Goal: Task Accomplishment & Management: Use online tool/utility

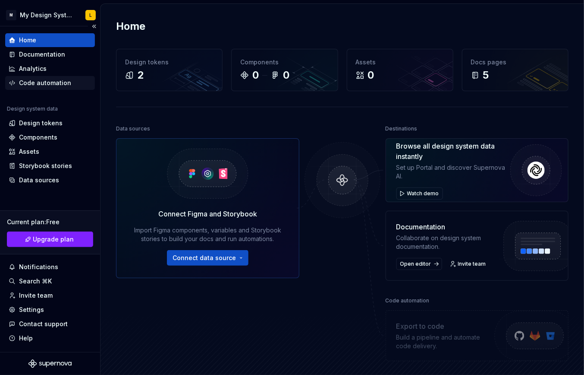
click at [35, 77] on div "Code automation" at bounding box center [50, 83] width 90 height 14
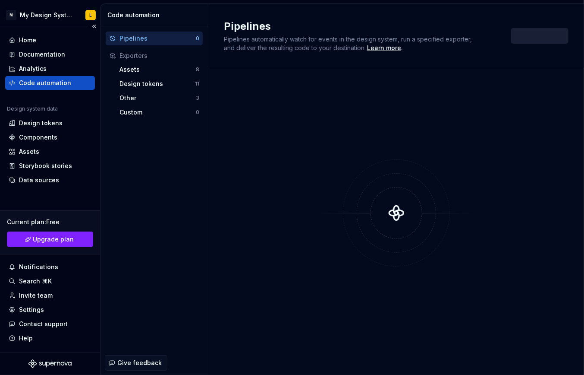
click at [35, 77] on div "Code automation" at bounding box center [50, 83] width 90 height 14
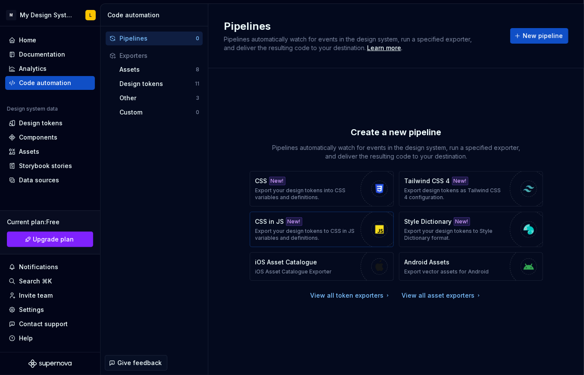
click at [328, 228] on p "Export your design tokens to CSS in JS variables and definitions." at bounding box center [306, 234] width 101 height 14
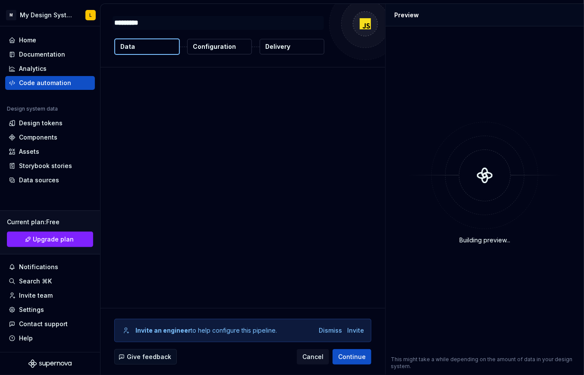
type textarea "*"
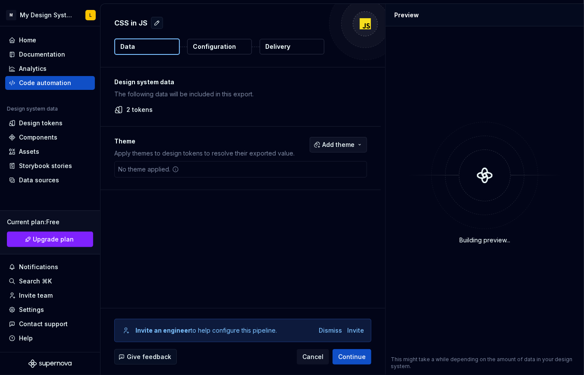
click at [350, 139] on button "Add theme" at bounding box center [338, 145] width 57 height 16
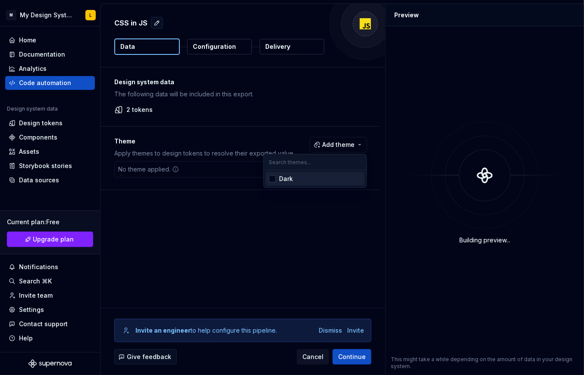
click at [308, 177] on div "Dark" at bounding box center [320, 178] width 82 height 9
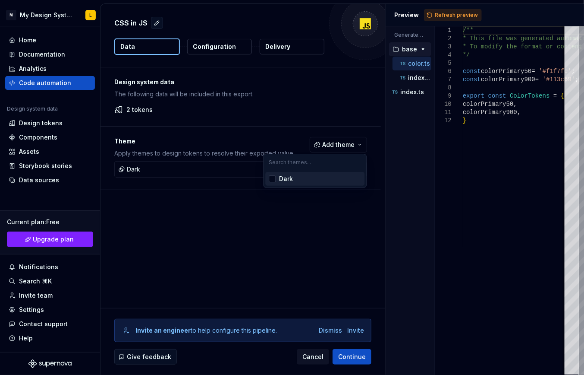
click at [420, 126] on html "M My Design System L Home Documentation Analytics Code automation Design system…" at bounding box center [292, 187] width 584 height 375
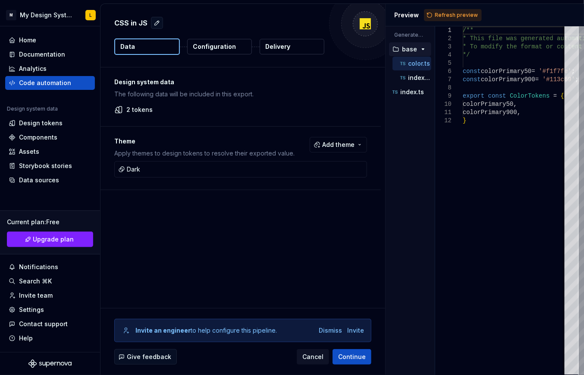
click at [398, 121] on div "Accessibility guide for tree . Navigate the tree with the arrow keys. Common tr…" at bounding box center [410, 207] width 49 height 334
click at [342, 360] on span "Continue" at bounding box center [352, 356] width 28 height 9
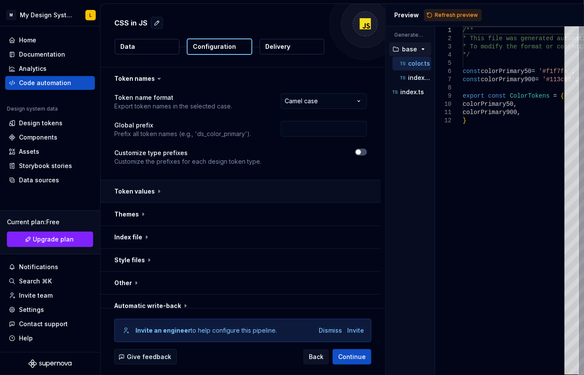
click at [214, 190] on button "button" at bounding box center [241, 191] width 281 height 22
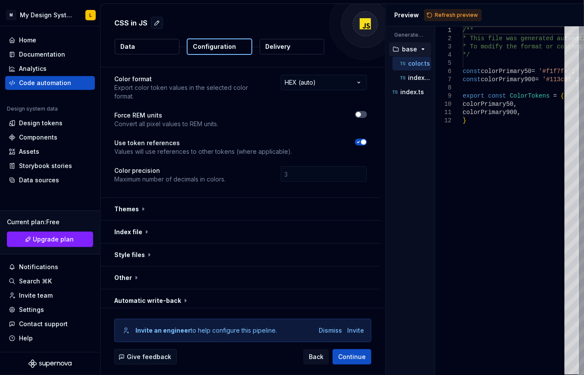
scroll to position [134, 0]
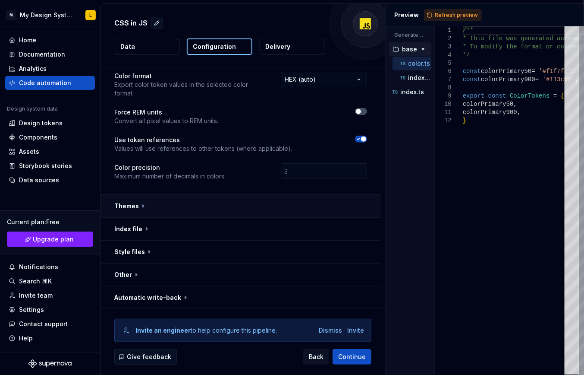
click at [261, 204] on button "button" at bounding box center [241, 206] width 281 height 22
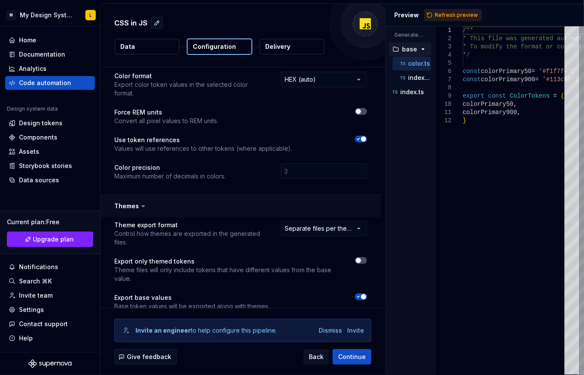
scroll to position [241, 0]
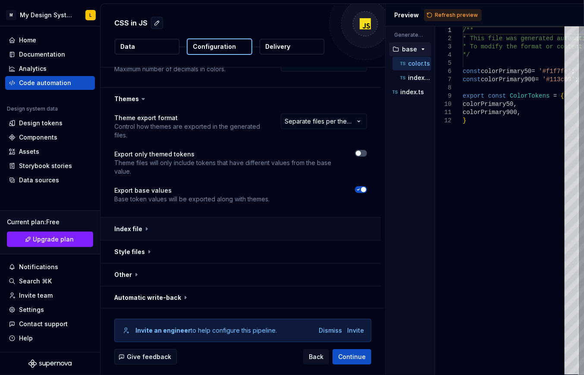
click at [240, 228] on button "button" at bounding box center [241, 229] width 281 height 22
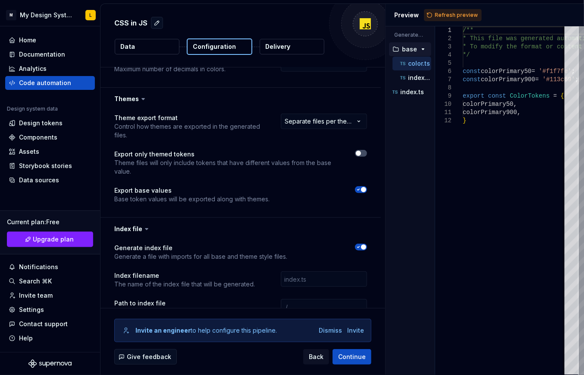
scroll to position [340, 0]
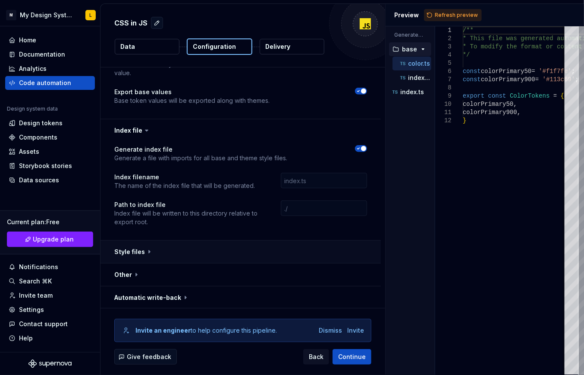
click at [239, 254] on button "button" at bounding box center [241, 251] width 281 height 22
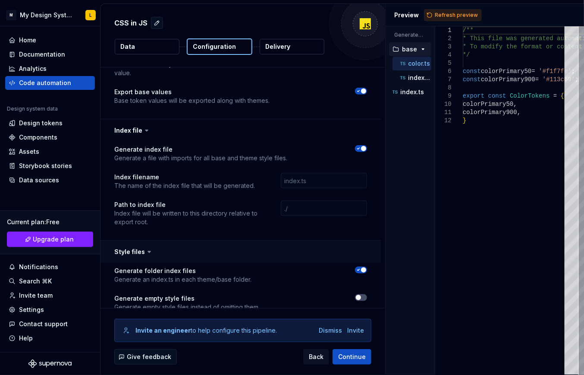
scroll to position [502, 0]
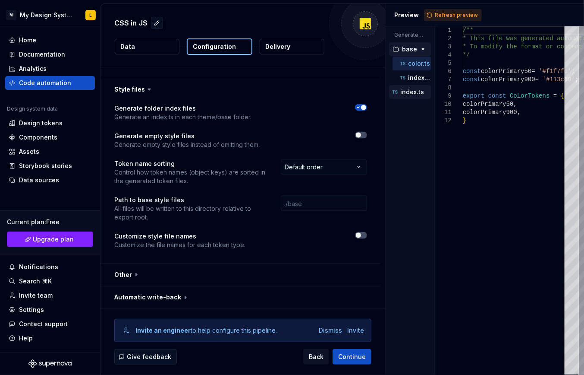
click at [407, 88] on div "index.ts" at bounding box center [411, 92] width 41 height 9
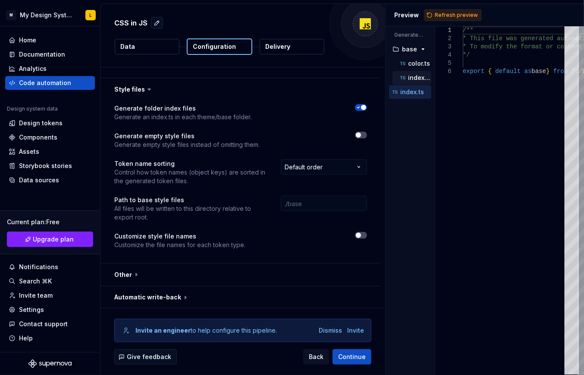
click at [418, 73] on div "index.ts" at bounding box center [415, 77] width 33 height 9
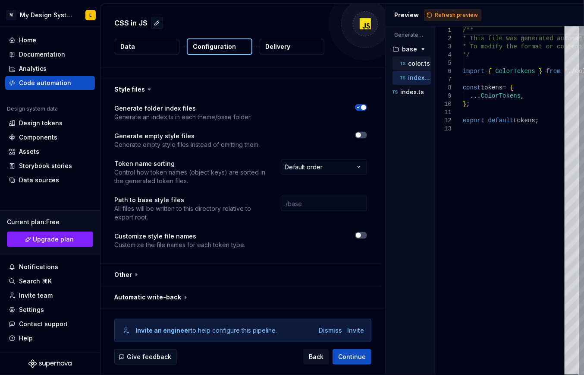
click at [413, 65] on p "color.ts" at bounding box center [419, 63] width 22 height 7
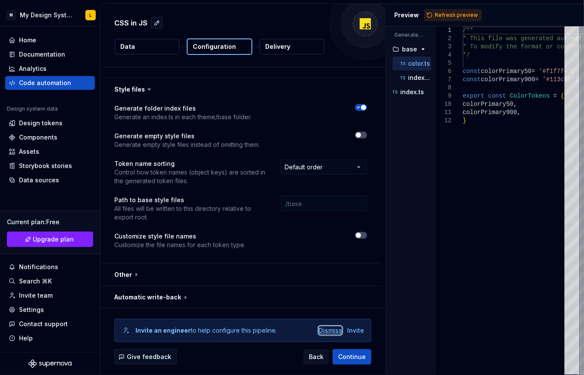
click at [331, 330] on div "Dismiss" at bounding box center [330, 330] width 23 height 9
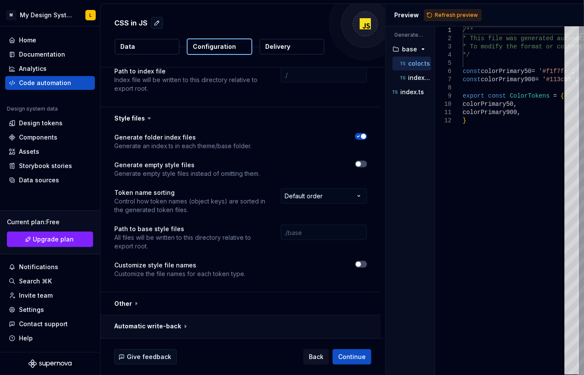
scroll to position [472, 0]
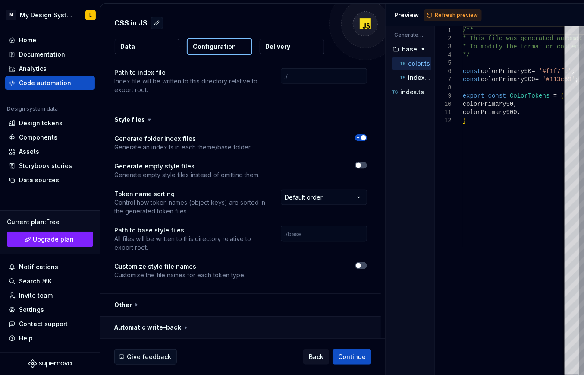
click at [175, 321] on button "button" at bounding box center [241, 327] width 281 height 22
click at [164, 301] on button "button" at bounding box center [241, 304] width 281 height 22
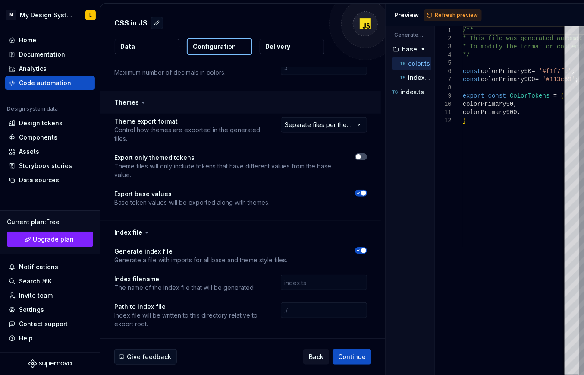
scroll to position [159, 0]
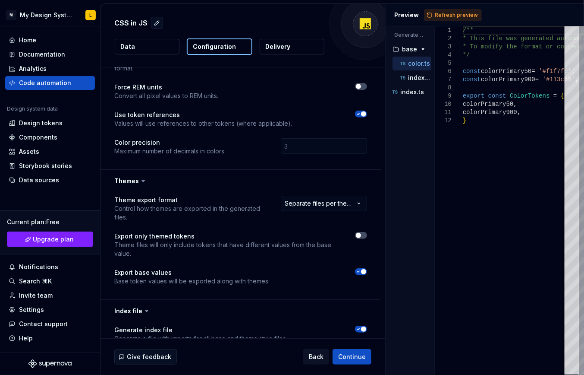
click at [268, 43] on p "Delivery" at bounding box center [277, 46] width 25 height 9
click at [276, 47] on p "Delivery" at bounding box center [277, 46] width 25 height 9
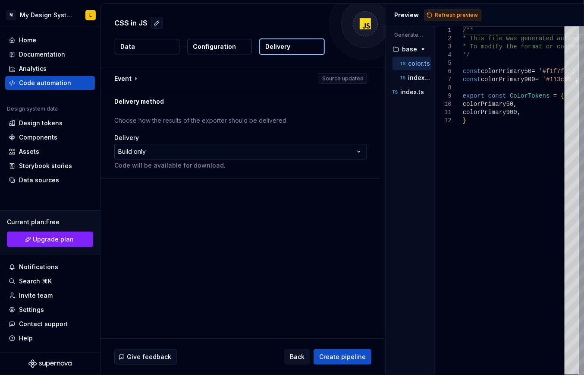
click at [199, 154] on html "**********" at bounding box center [292, 187] width 584 height 375
click at [200, 152] on html "**********" at bounding box center [292, 187] width 584 height 375
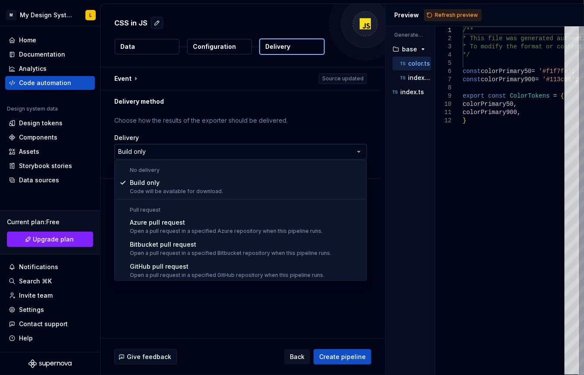
click at [160, 149] on html "**********" at bounding box center [292, 187] width 584 height 375
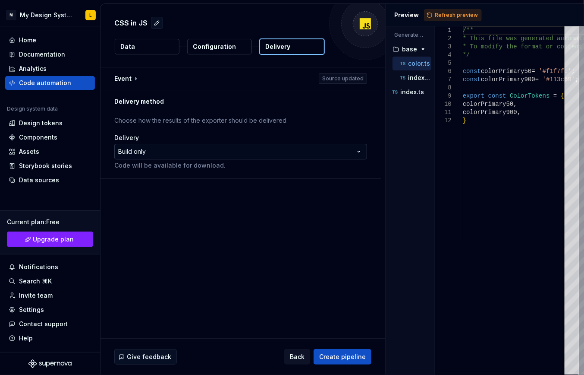
click at [160, 149] on html "**********" at bounding box center [292, 187] width 584 height 375
click at [217, 42] on p "Configuration" at bounding box center [214, 46] width 43 height 9
click at [136, 56] on div "CSS in JS Data Configuration Delivery" at bounding box center [243, 35] width 285 height 63
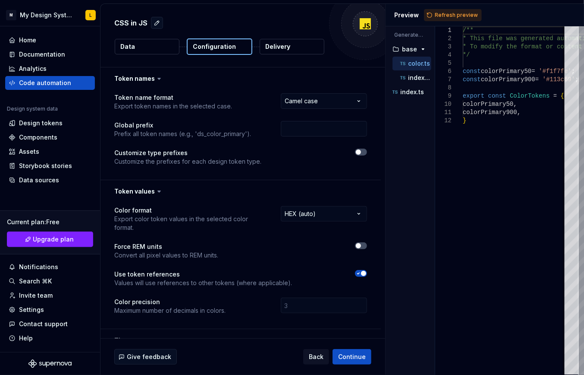
click at [142, 46] on button "Data" at bounding box center [147, 47] width 65 height 16
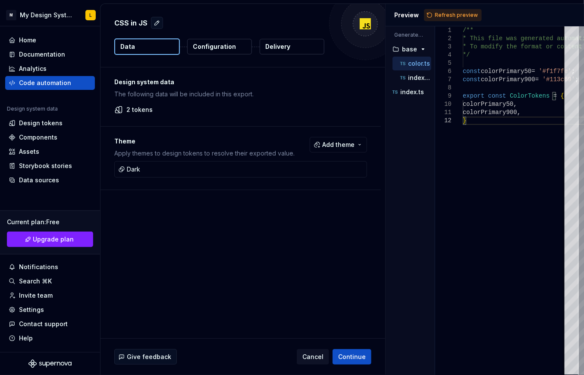
click at [383, 92] on div "Design system data The following data will be included in this export. 2 tokens…" at bounding box center [243, 202] width 285 height 271
click at [424, 78] on p "index.ts" at bounding box center [419, 77] width 23 height 7
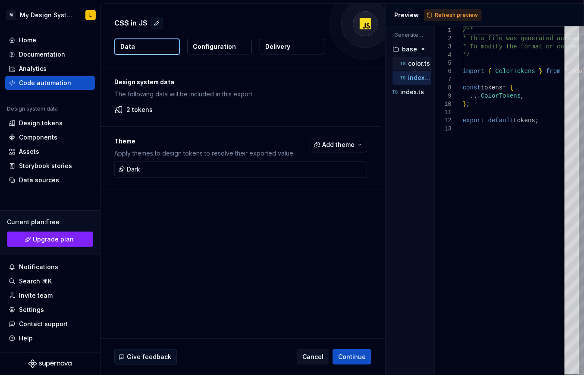
click at [409, 65] on p "color.ts" at bounding box center [419, 63] width 22 height 7
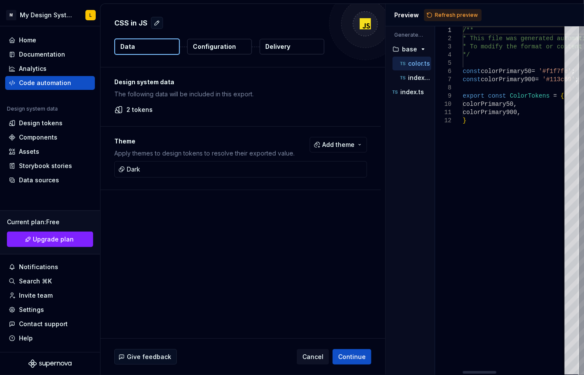
type textarea "**********"
